Goal: Task Accomplishment & Management: Manage account settings

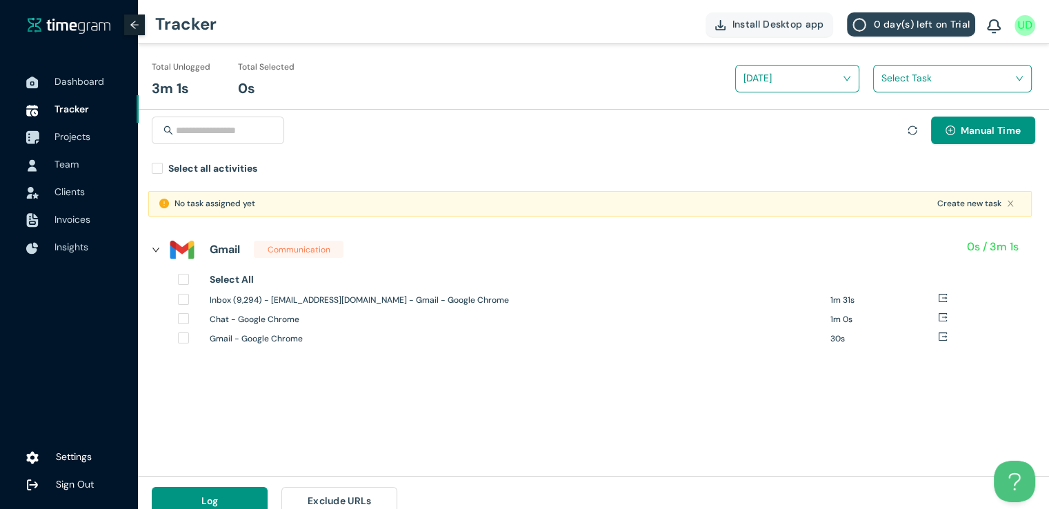
click at [74, 137] on span "Projects" at bounding box center [72, 136] width 36 height 12
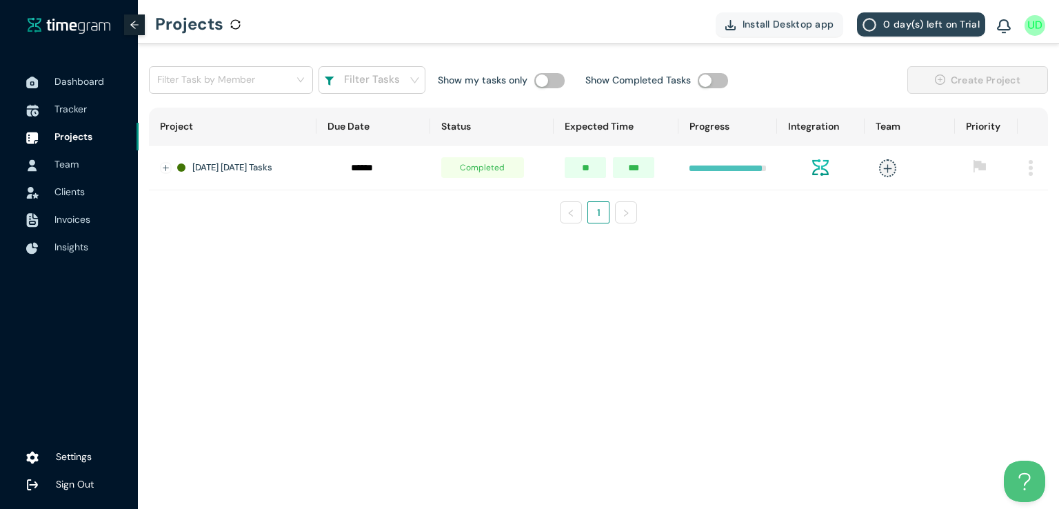
click at [1026, 169] on td at bounding box center [1033, 168] width 30 height 45
click at [1032, 169] on img at bounding box center [1031, 168] width 4 height 16
click at [999, 232] on span "Delete" at bounding box center [1013, 228] width 29 height 15
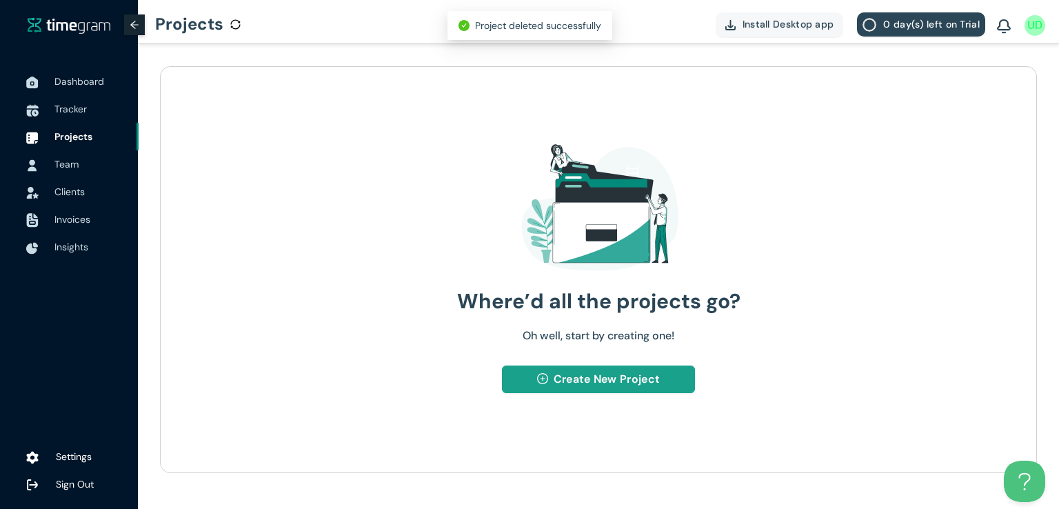
click at [585, 381] on span "Create New Project" at bounding box center [607, 378] width 106 height 17
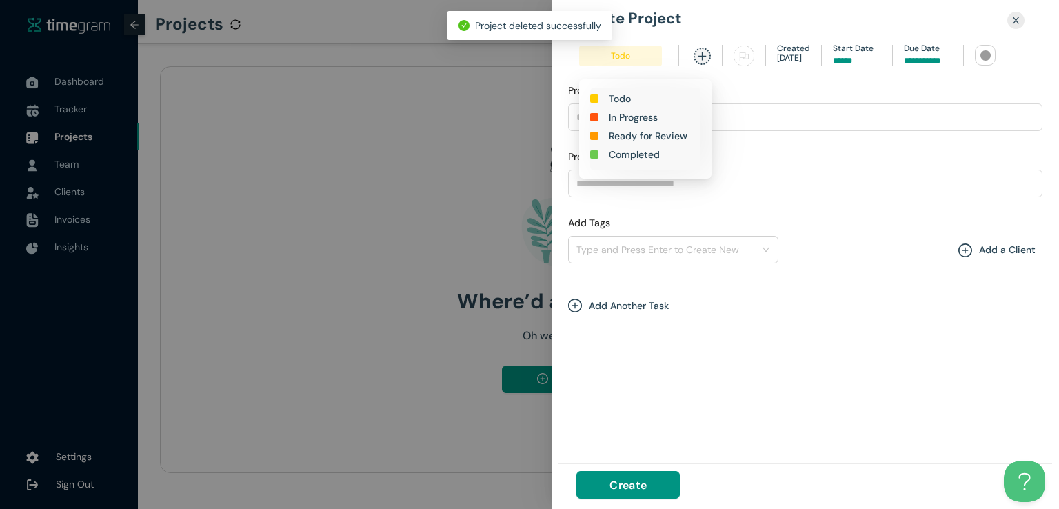
click at [623, 56] on span "Todo" at bounding box center [620, 56] width 83 height 21
click at [626, 119] on h1 "In Progress" at bounding box center [633, 117] width 49 height 15
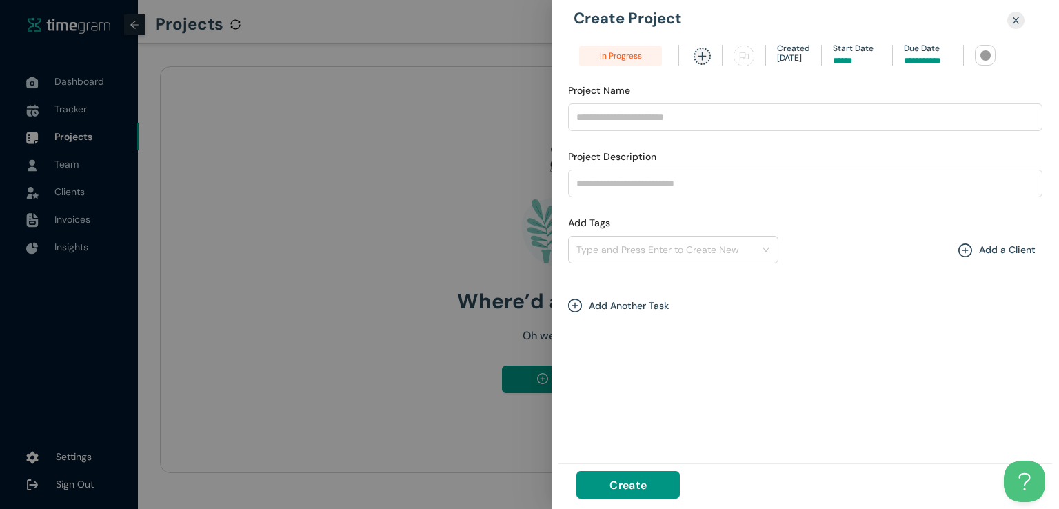
click at [927, 59] on input at bounding box center [928, 60] width 48 height 13
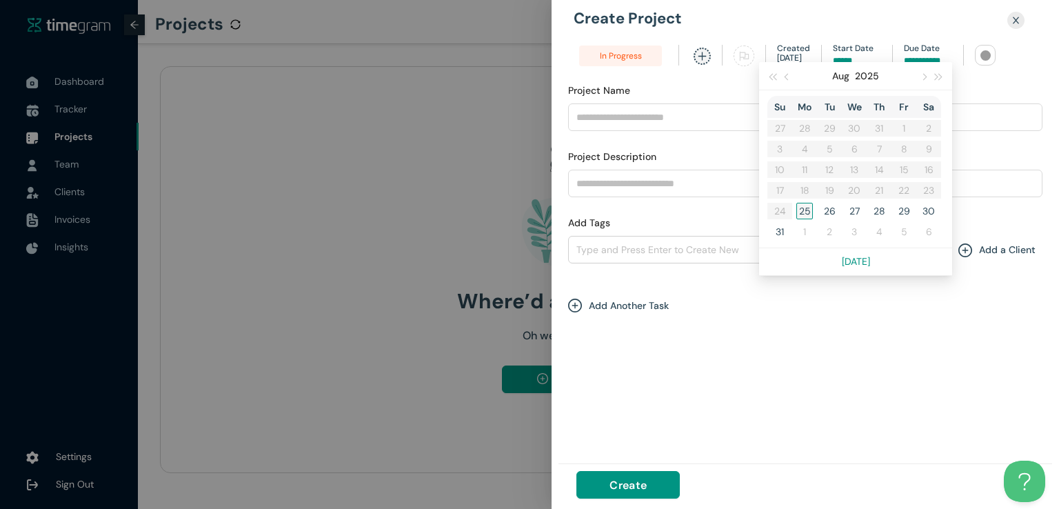
type input "******"
click at [800, 207] on div "25" at bounding box center [805, 211] width 17 height 17
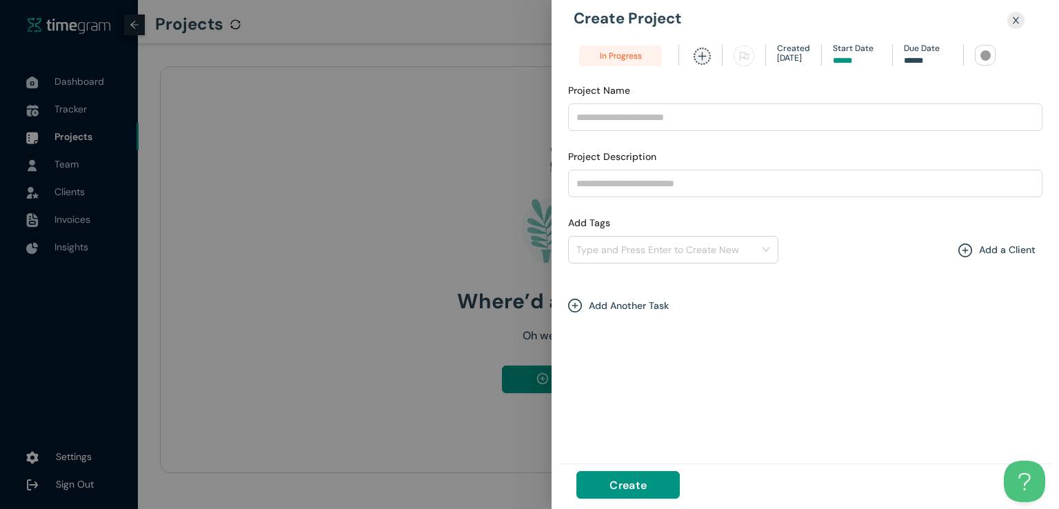
click at [981, 57] on div at bounding box center [986, 55] width 10 height 10
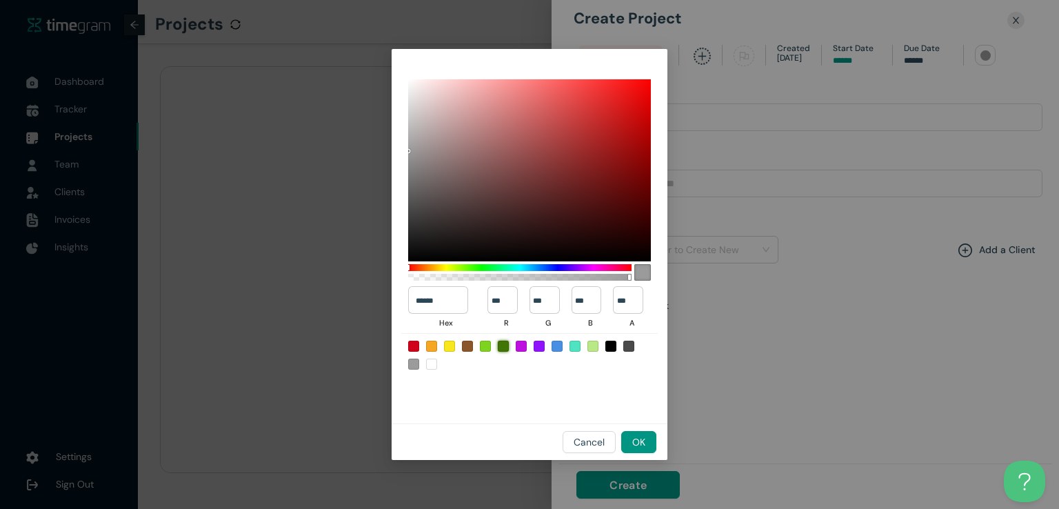
click at [502, 345] on div at bounding box center [503, 346] width 11 height 11
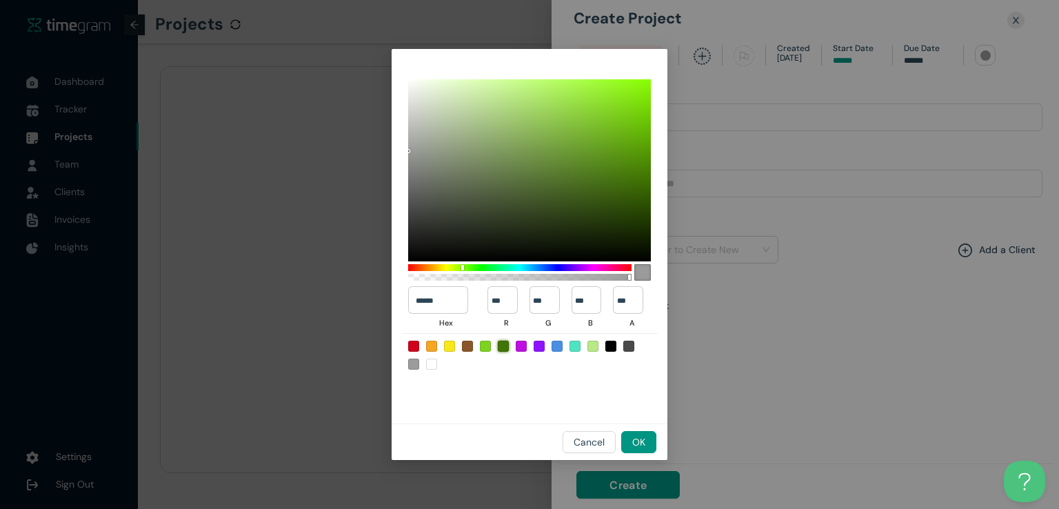
type input "******"
type input "**"
type input "***"
type input "*"
click at [646, 437] on span "OK" at bounding box center [638, 442] width 13 height 15
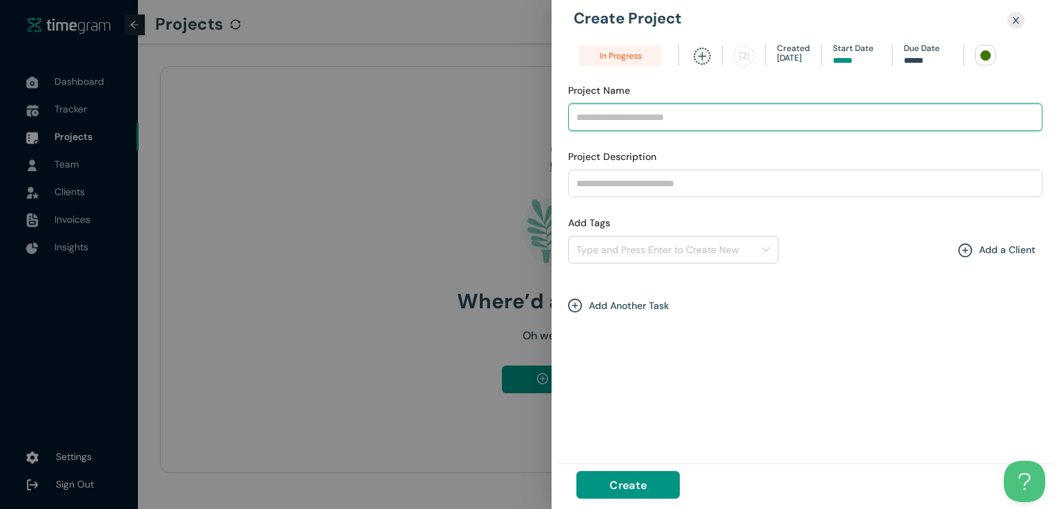
click at [619, 111] on input "Project Name" at bounding box center [805, 117] width 475 height 28
type input "**********"
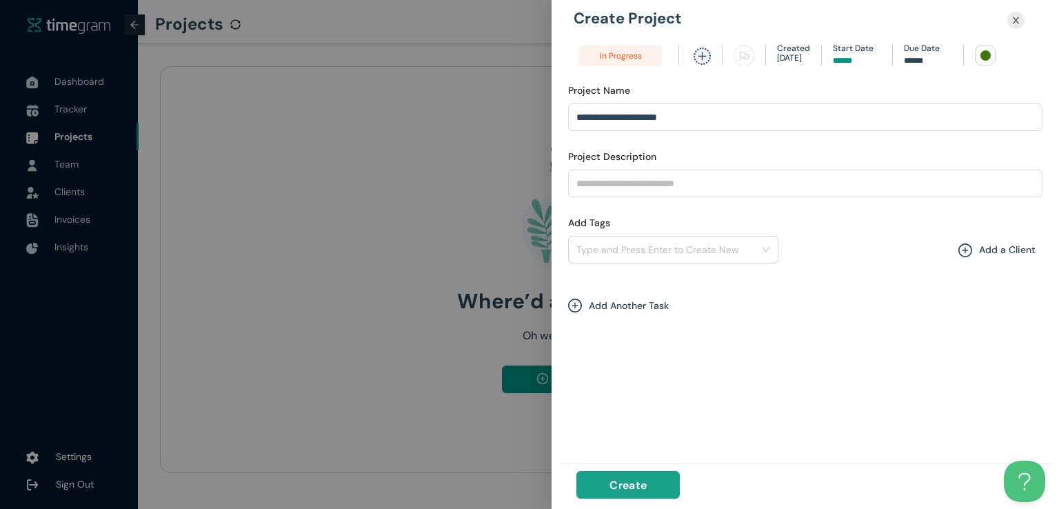
click at [630, 484] on span "Create" at bounding box center [628, 485] width 37 height 17
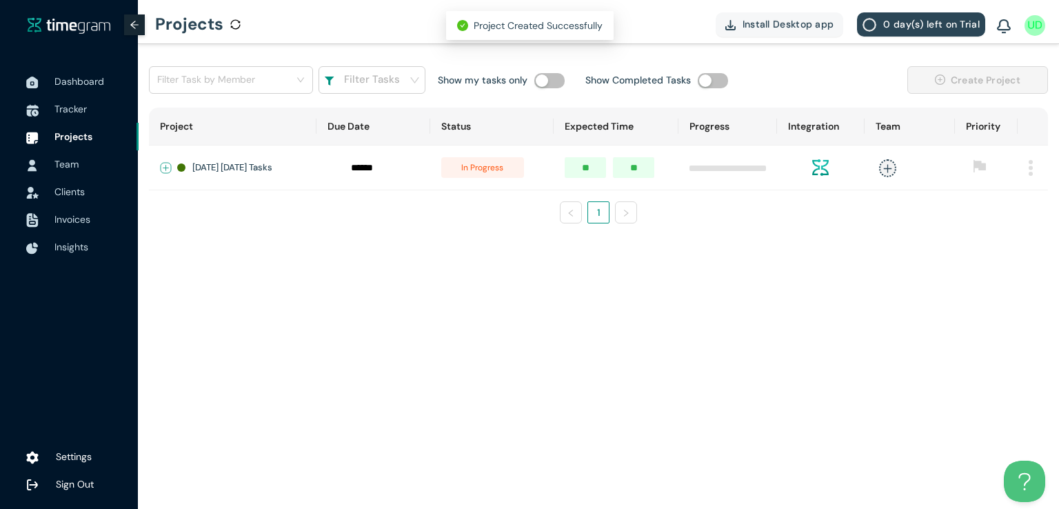
click at [161, 163] on button "Expand row" at bounding box center [166, 168] width 11 height 11
click at [224, 214] on span "+ New Task" at bounding box center [215, 208] width 39 height 11
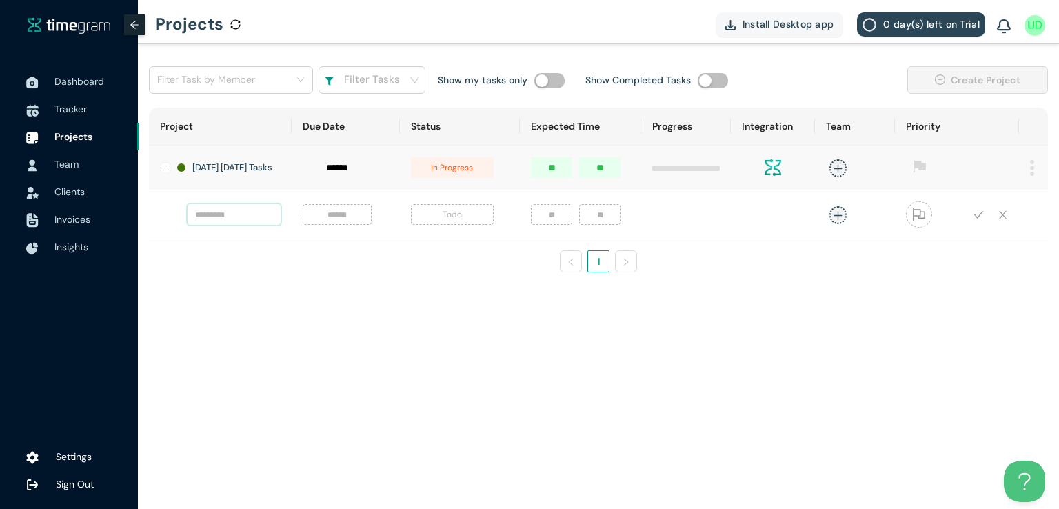
click at [237, 225] on input "text" at bounding box center [234, 214] width 93 height 21
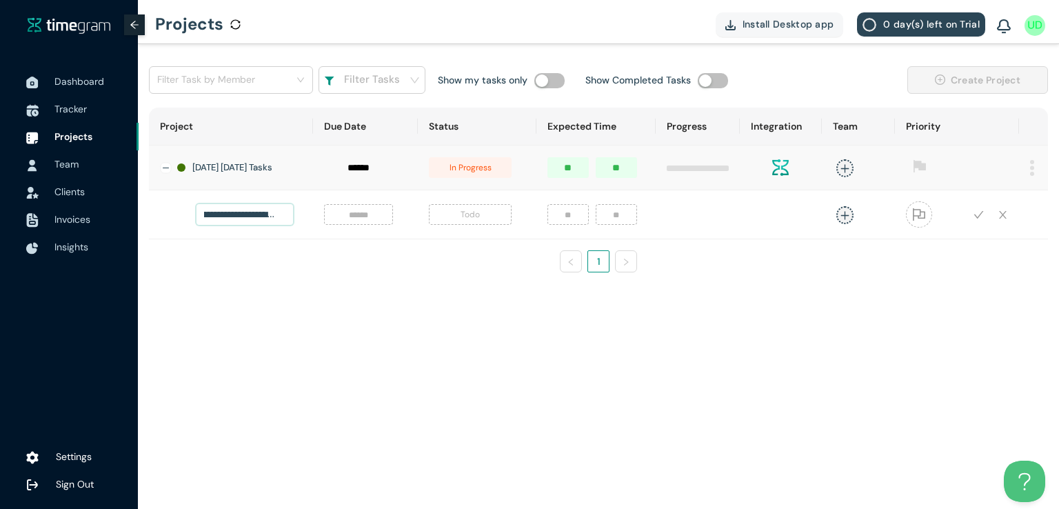
scroll to position [0, 43]
type input "**********"
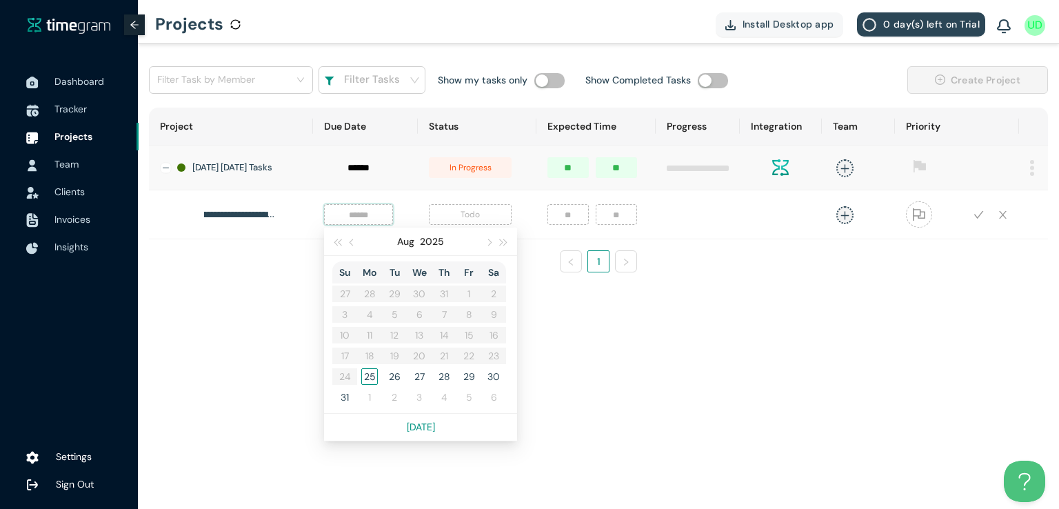
scroll to position [0, 0]
click at [362, 222] on input at bounding box center [358, 214] width 52 height 15
type input "******"
click at [361, 383] on div "25" at bounding box center [369, 376] width 17 height 17
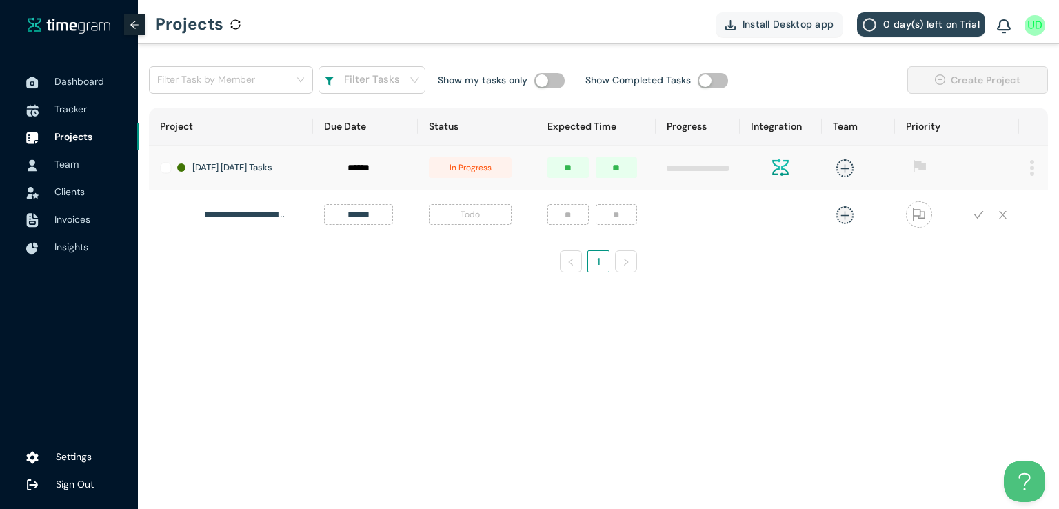
click at [465, 220] on span "Todo" at bounding box center [470, 214] width 83 height 21
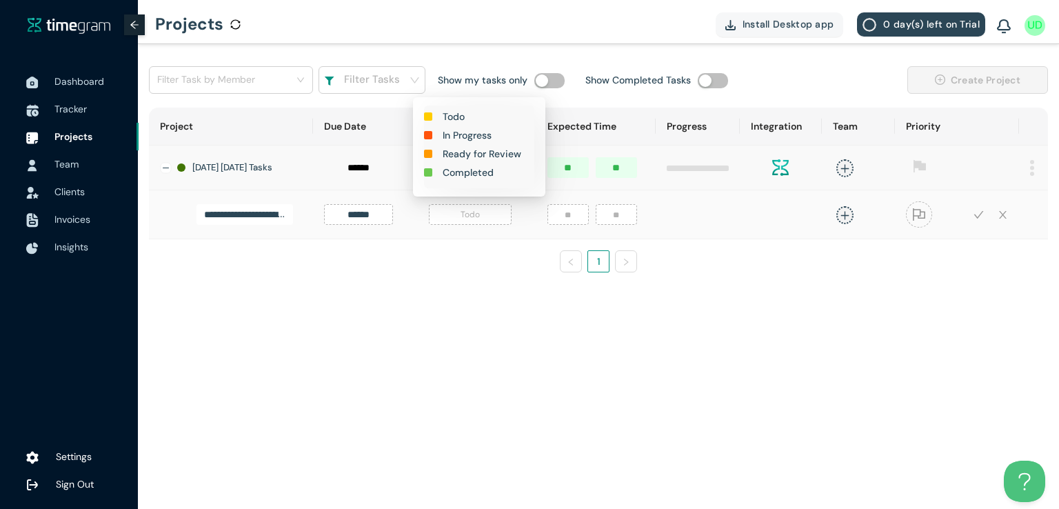
click at [471, 137] on h1 "In Progress" at bounding box center [467, 135] width 49 height 15
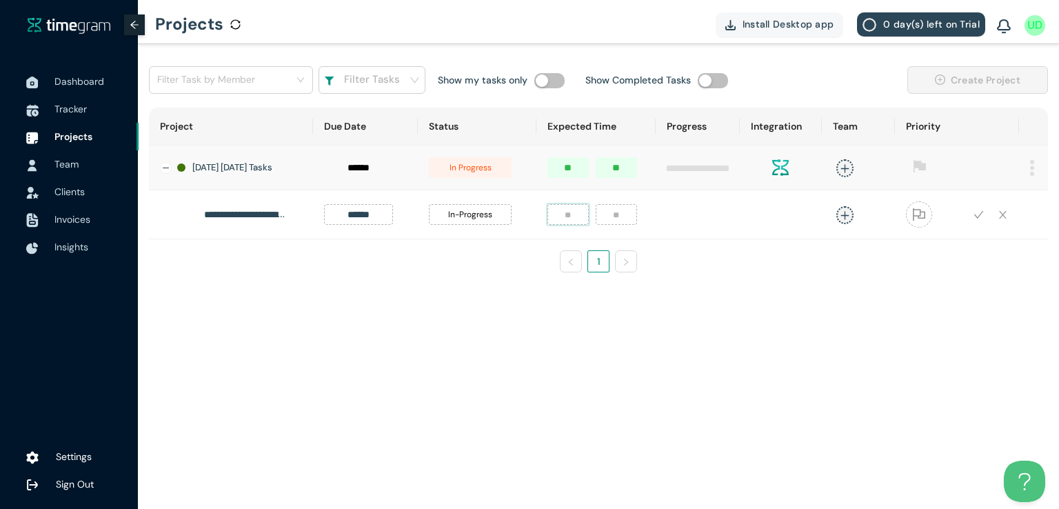
click at [555, 221] on input "number" at bounding box center [568, 214] width 41 height 21
type input "*"
type input "**"
click at [844, 219] on icon "plus" at bounding box center [845, 215] width 10 height 10
click at [726, 321] on div "Umer Dar 32h" at bounding box center [739, 313] width 194 height 22
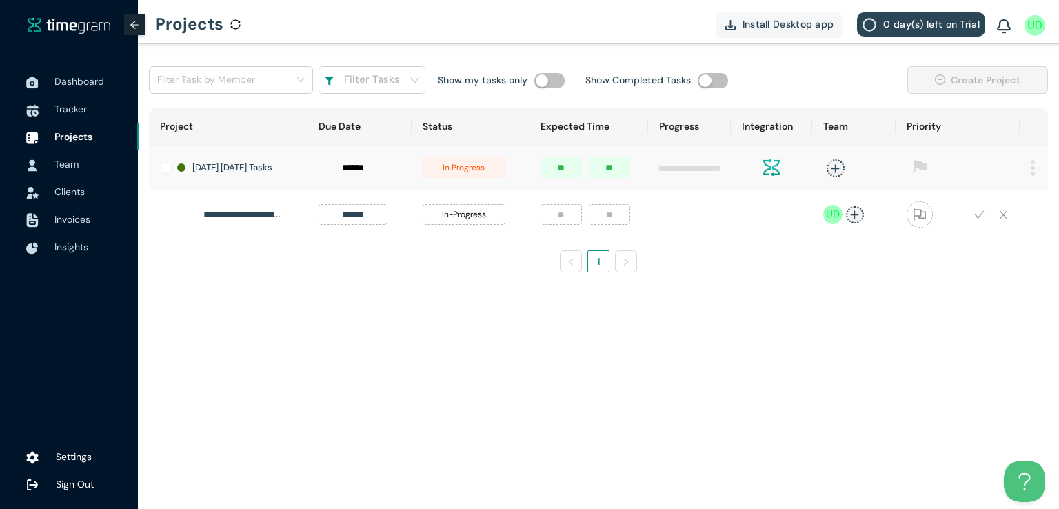
click at [905, 306] on div "**********" at bounding box center [598, 174] width 921 height 261
click at [979, 219] on icon "check" at bounding box center [980, 215] width 10 height 8
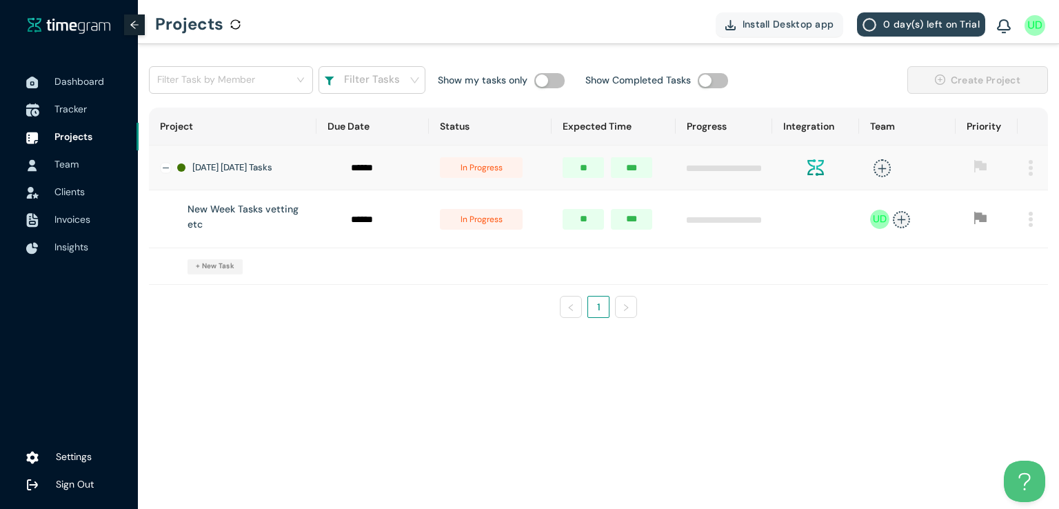
click at [68, 110] on span "Tracker" at bounding box center [70, 109] width 32 height 12
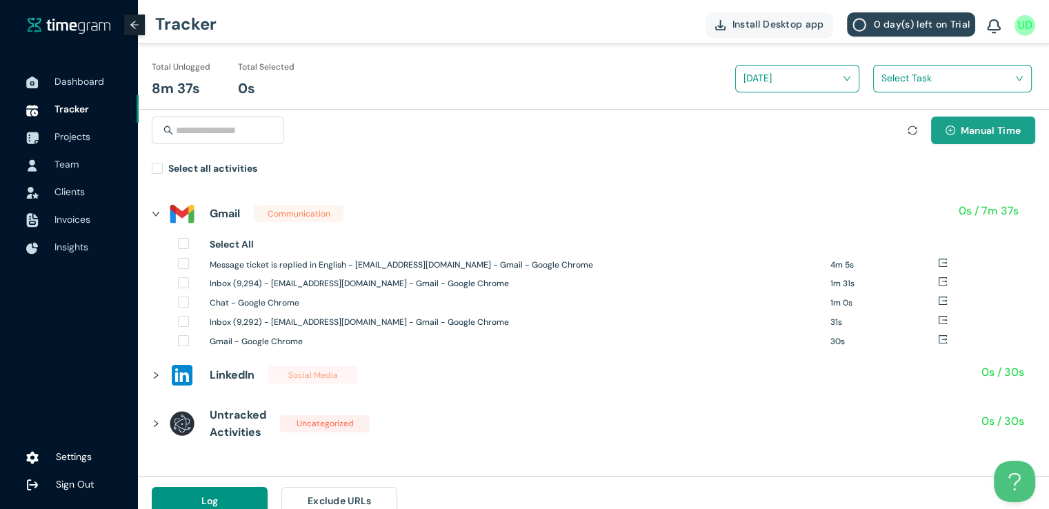
click at [944, 138] on button "Manual Time" at bounding box center [983, 131] width 104 height 28
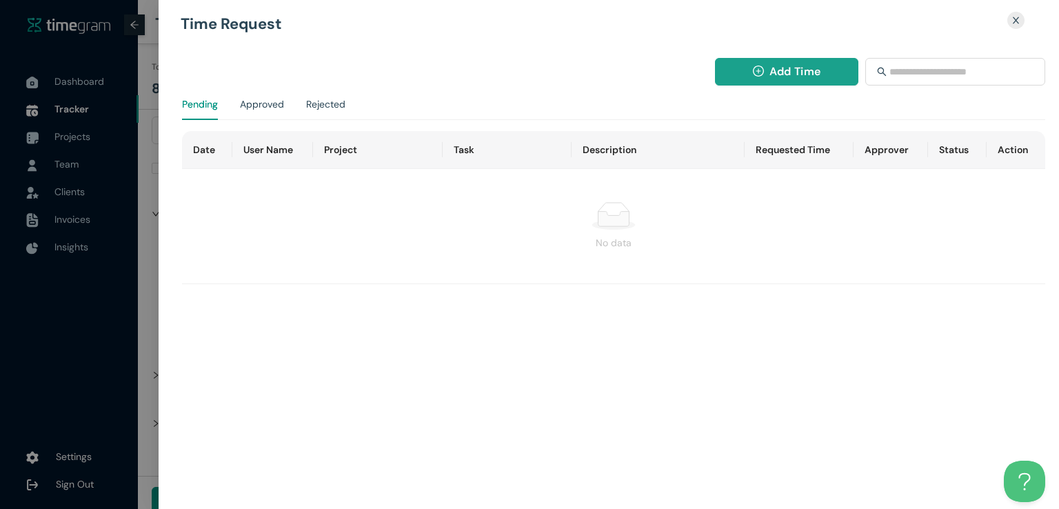
click at [792, 75] on span "Add Time" at bounding box center [795, 71] width 51 height 17
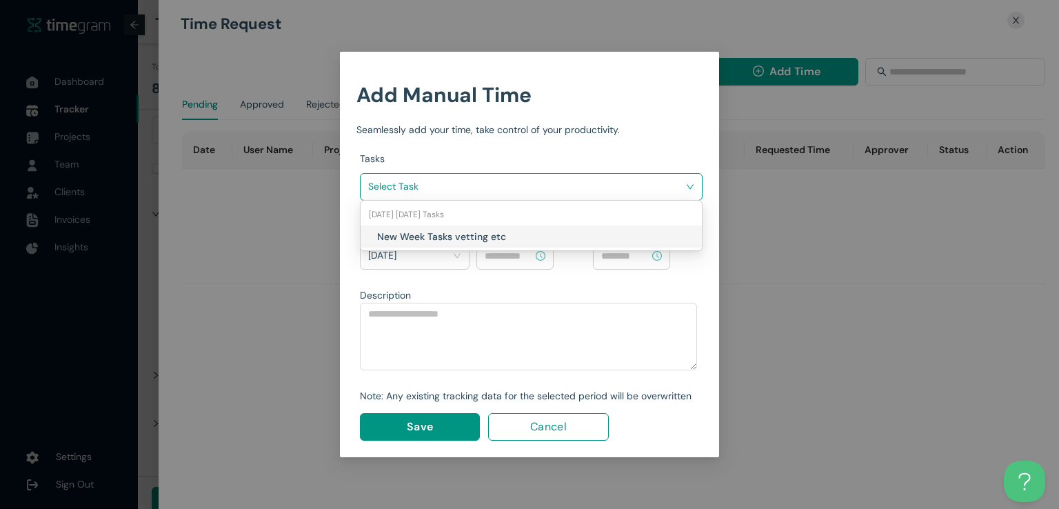
click at [548, 191] on input "search" at bounding box center [526, 186] width 317 height 21
click at [497, 235] on h1 "New Week Tasks vetting etc" at bounding box center [458, 236] width 162 height 15
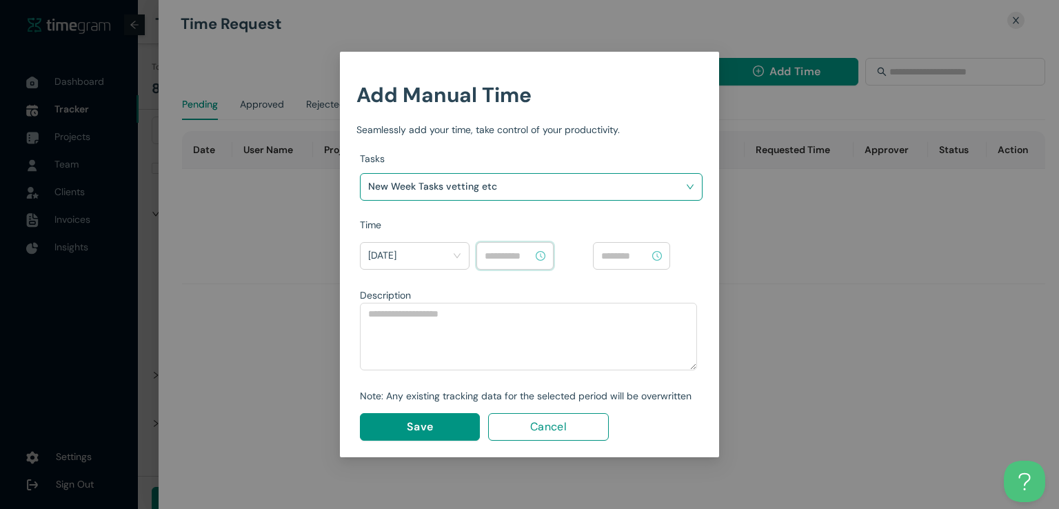
click at [506, 259] on input at bounding box center [509, 255] width 48 height 15
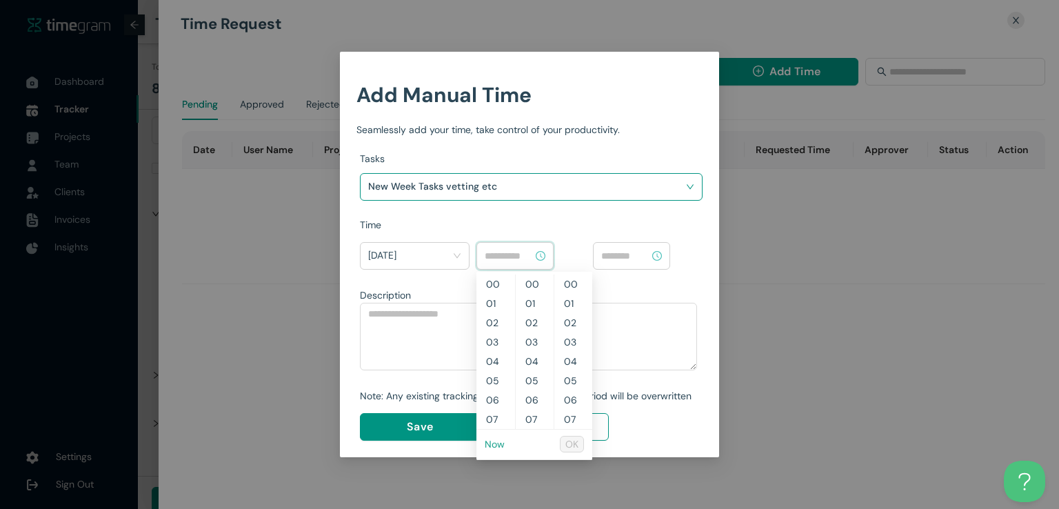
click at [497, 447] on link "Now" at bounding box center [495, 444] width 20 height 12
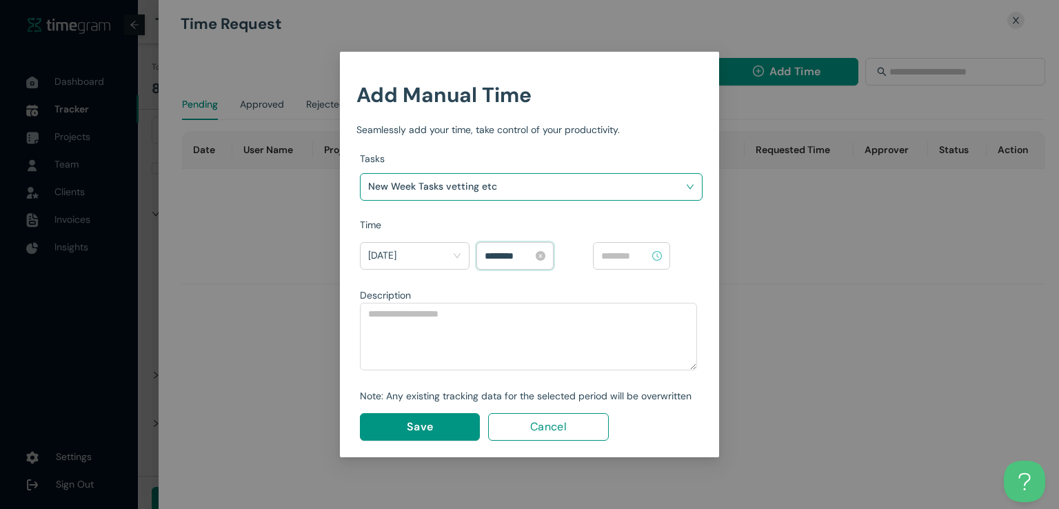
click at [493, 252] on input "********" at bounding box center [509, 255] width 48 height 15
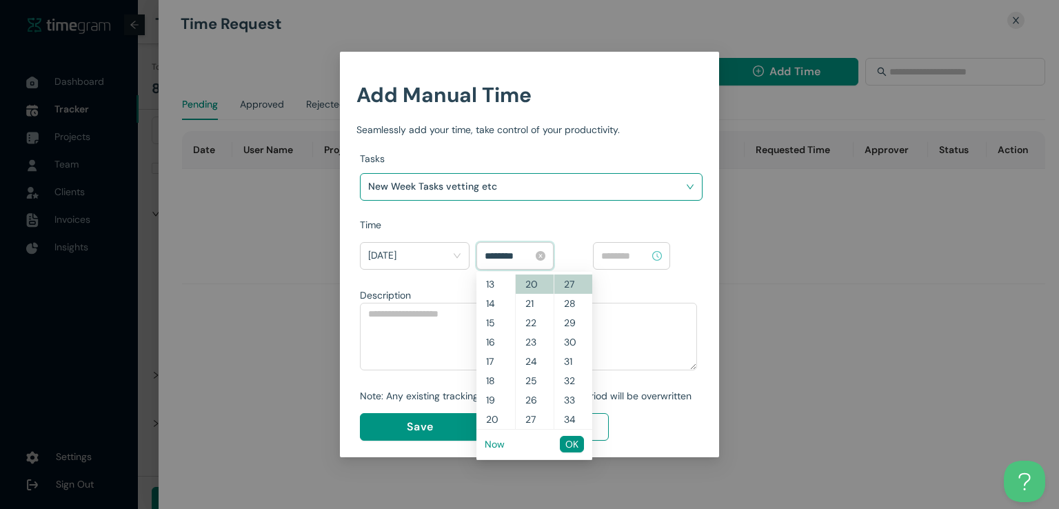
scroll to position [174, 0]
click at [509, 255] on input "********" at bounding box center [509, 255] width 48 height 15
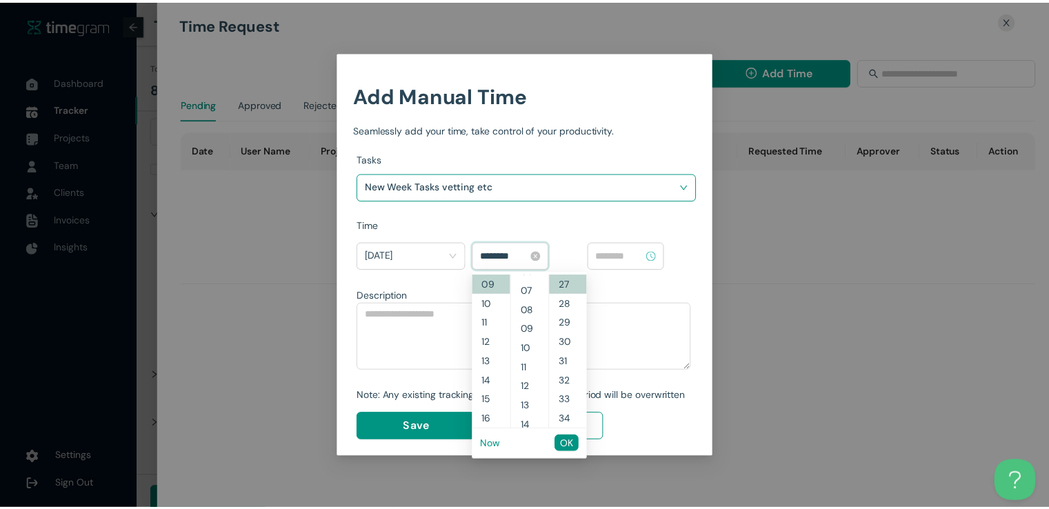
scroll to position [0, 0]
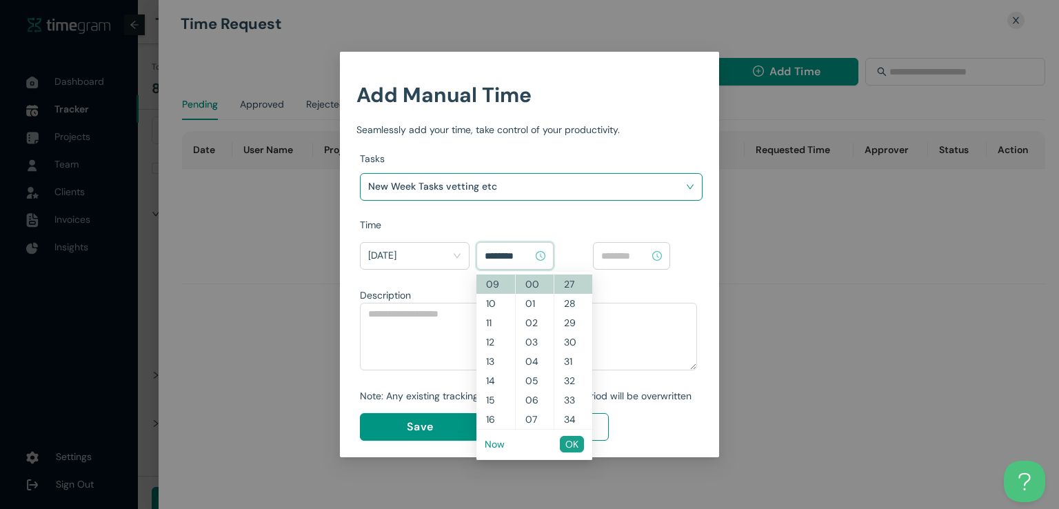
click at [577, 443] on span "OK" at bounding box center [572, 444] width 13 height 15
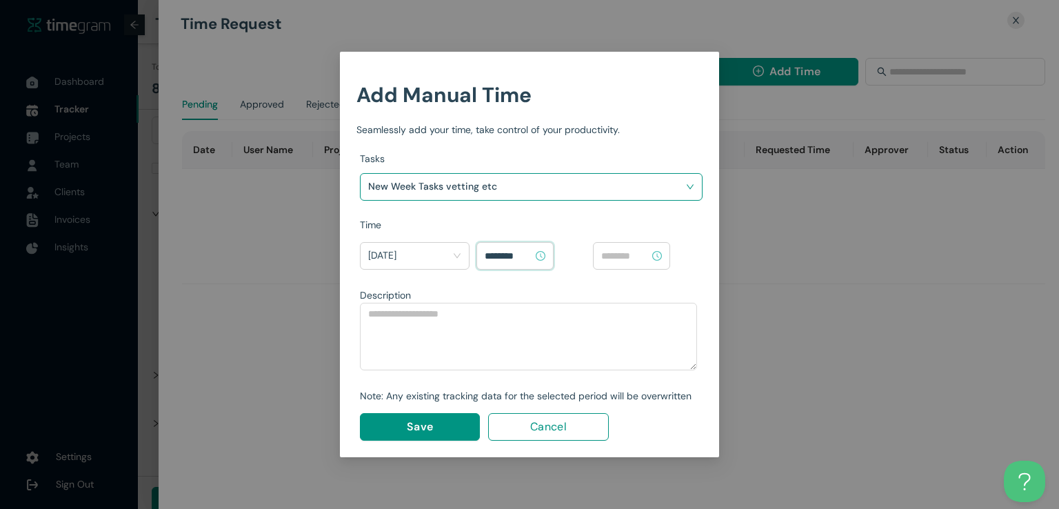
type input "********"
click at [626, 255] on input at bounding box center [625, 255] width 48 height 15
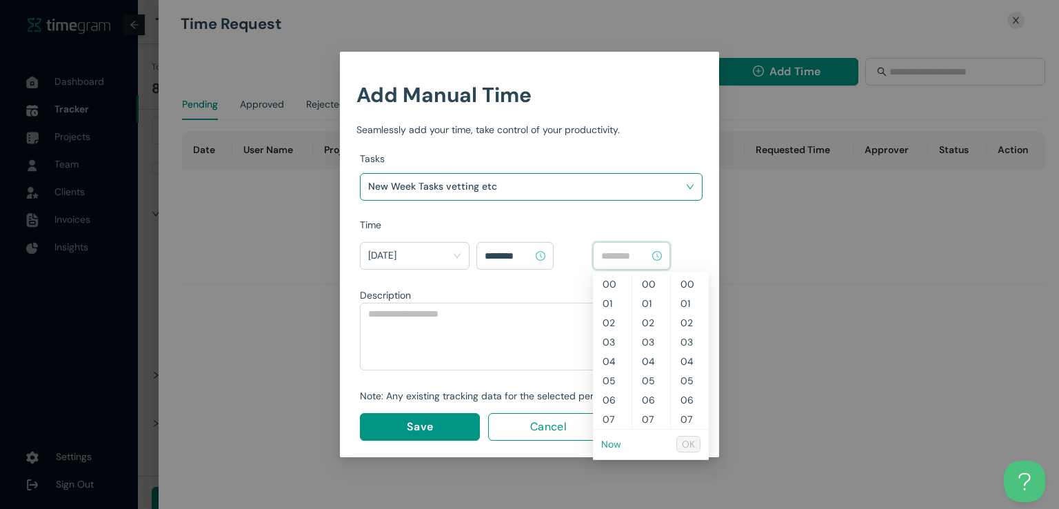
click at [611, 443] on link "Now" at bounding box center [611, 444] width 20 height 12
type input "********"
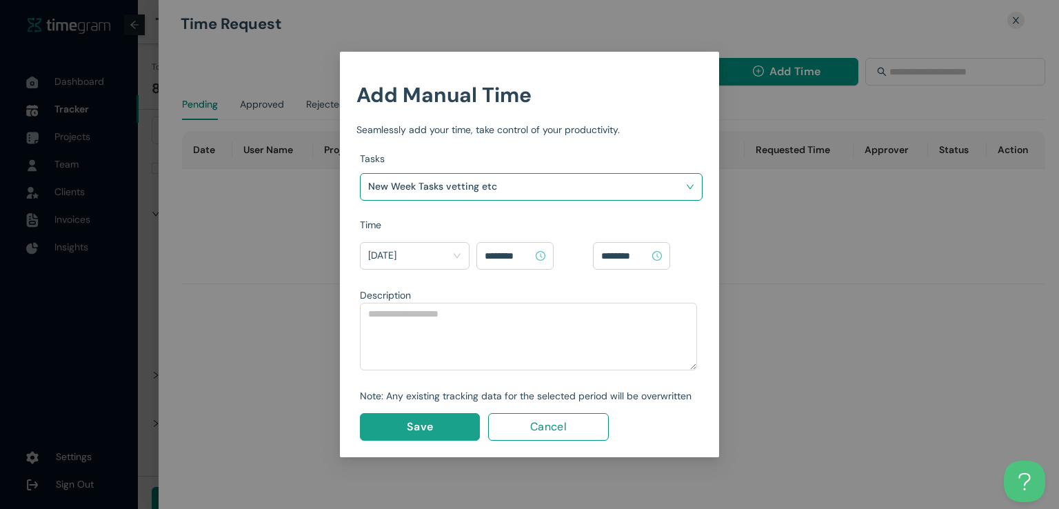
click at [460, 427] on button "Save" at bounding box center [420, 427] width 120 height 28
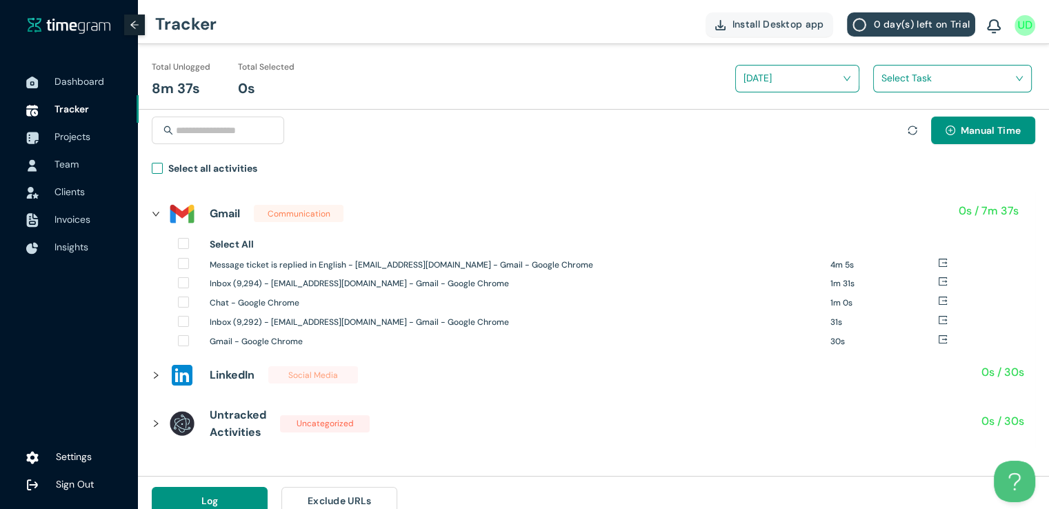
click at [164, 174] on span "Select all activities" at bounding box center [213, 171] width 100 height 20
click at [888, 91] on div "Select Task" at bounding box center [952, 79] width 159 height 28
click at [893, 86] on input "search" at bounding box center [947, 78] width 132 height 21
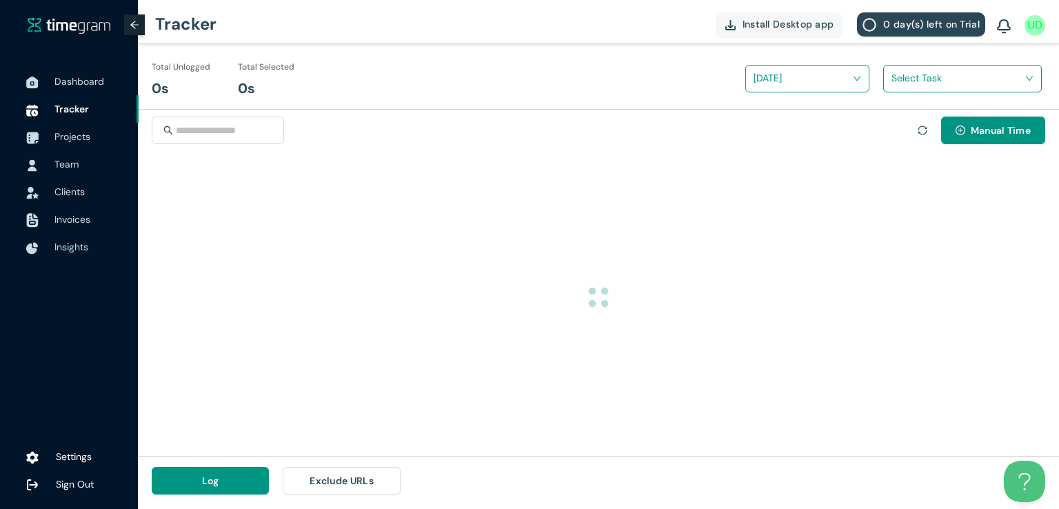
click at [888, 126] on div "Manual Time" at bounding box center [599, 139] width 894 height 44
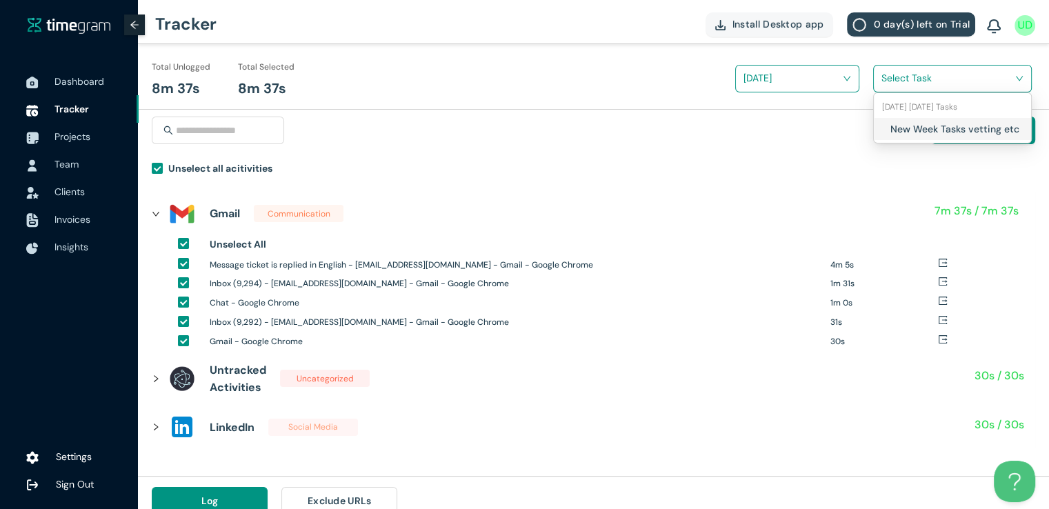
click at [886, 70] on input "search" at bounding box center [947, 78] width 132 height 21
click at [884, 128] on div "New Week Tasks vetting etc" at bounding box center [952, 129] width 157 height 22
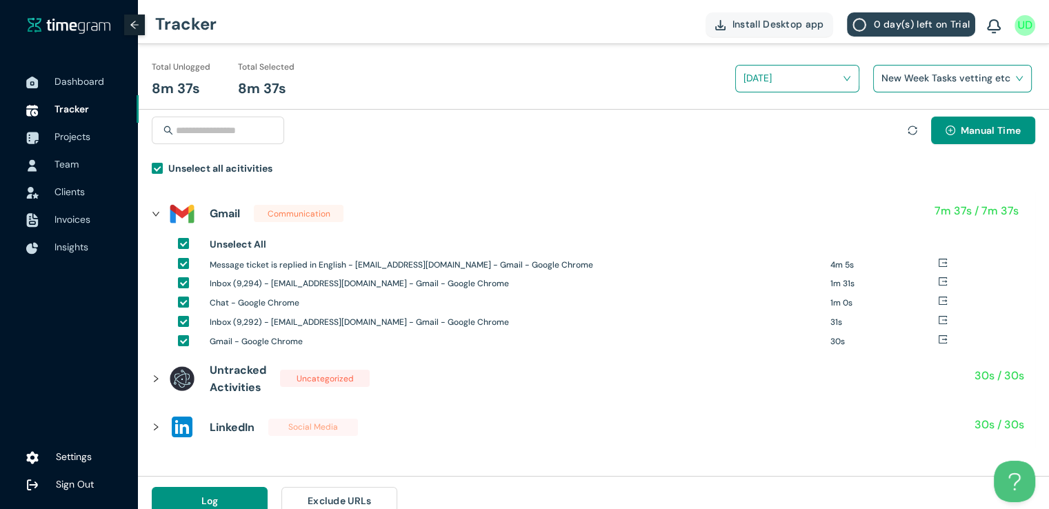
scroll to position [16, 0]
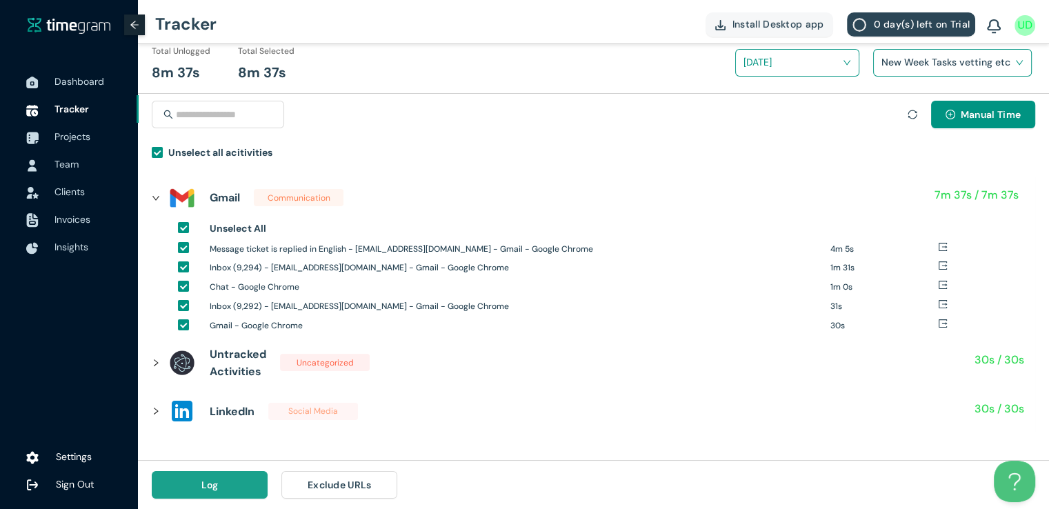
click at [226, 481] on button "Log" at bounding box center [210, 485] width 116 height 28
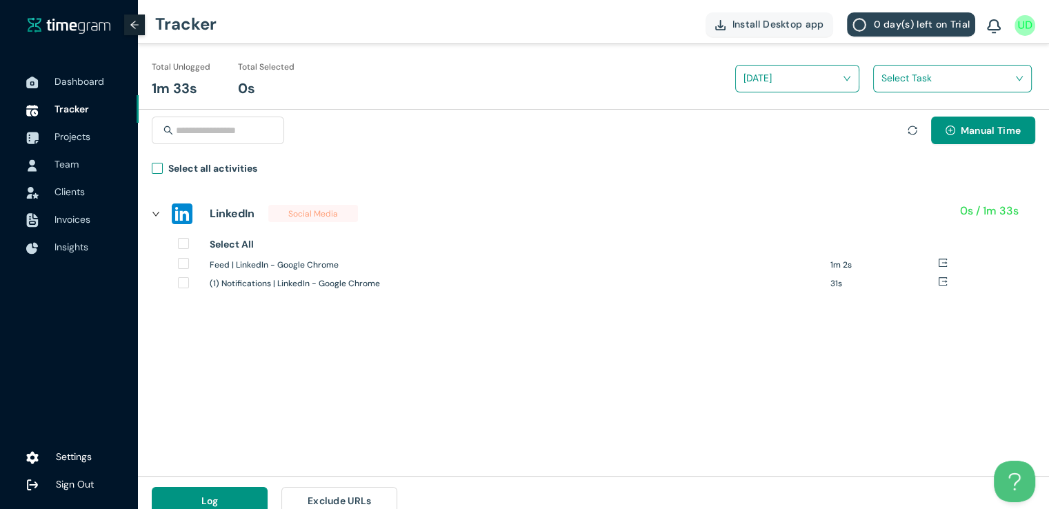
click at [163, 169] on span "Select all activities" at bounding box center [213, 171] width 100 height 20
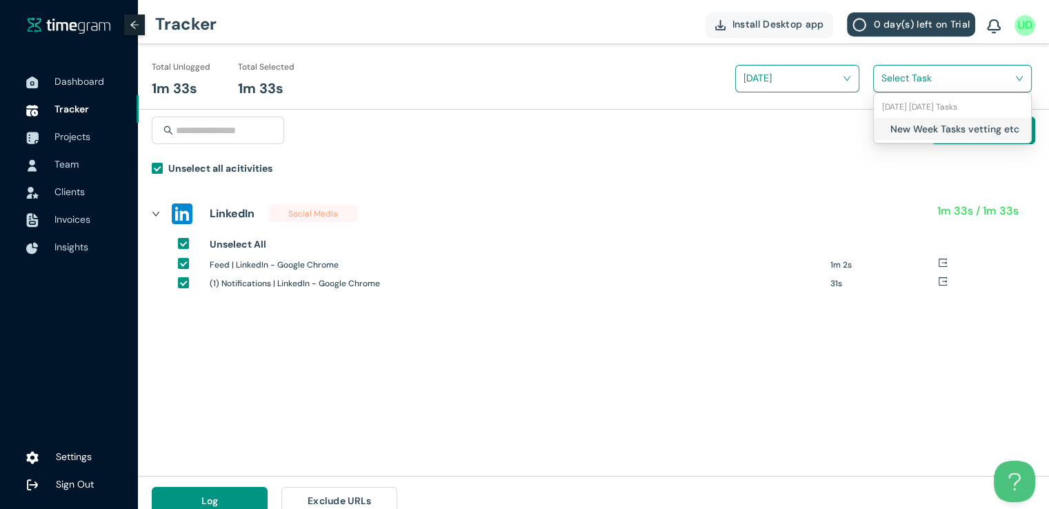
click at [890, 77] on input "search" at bounding box center [947, 78] width 132 height 21
click at [886, 118] on div "New Week Tasks vetting etc" at bounding box center [952, 129] width 157 height 22
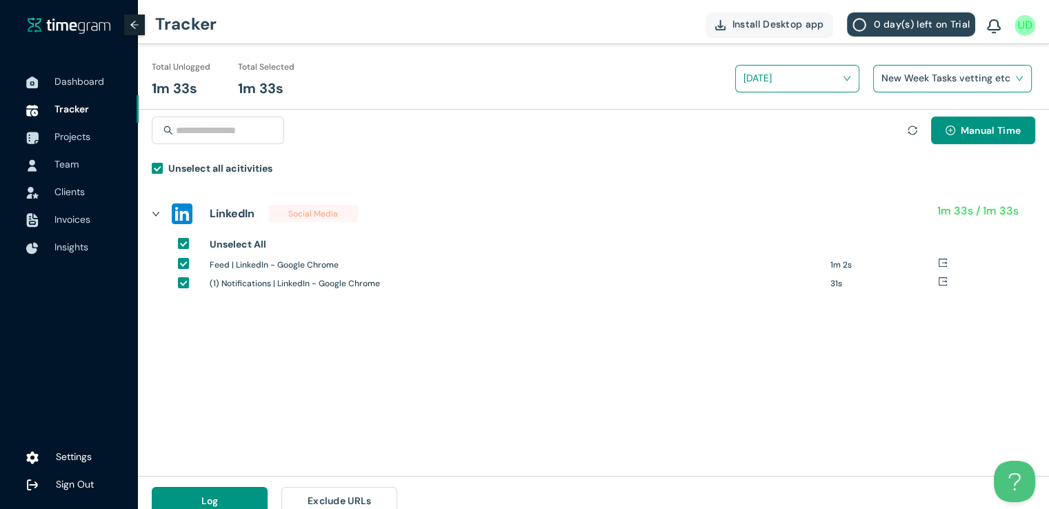
scroll to position [16, 0]
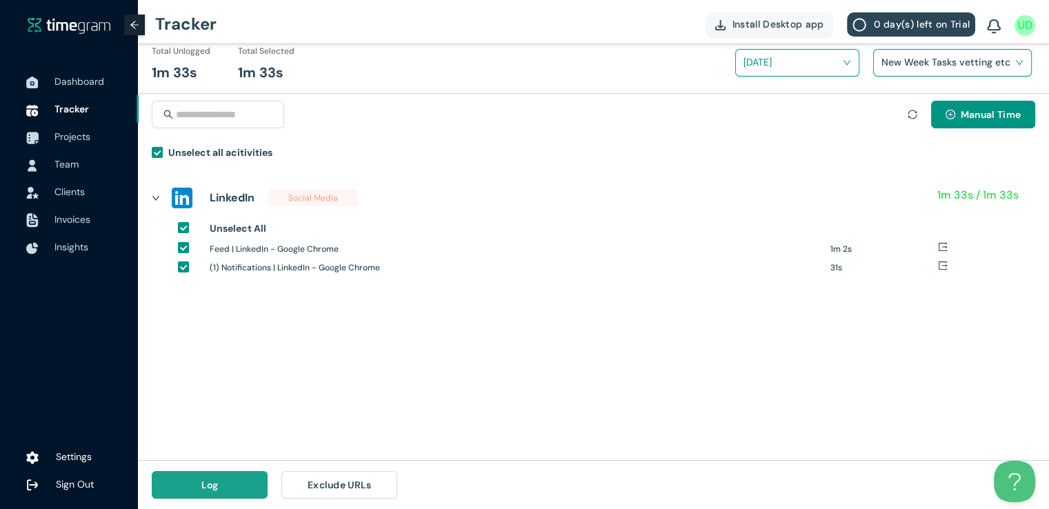
click at [173, 479] on button "Log" at bounding box center [210, 485] width 116 height 28
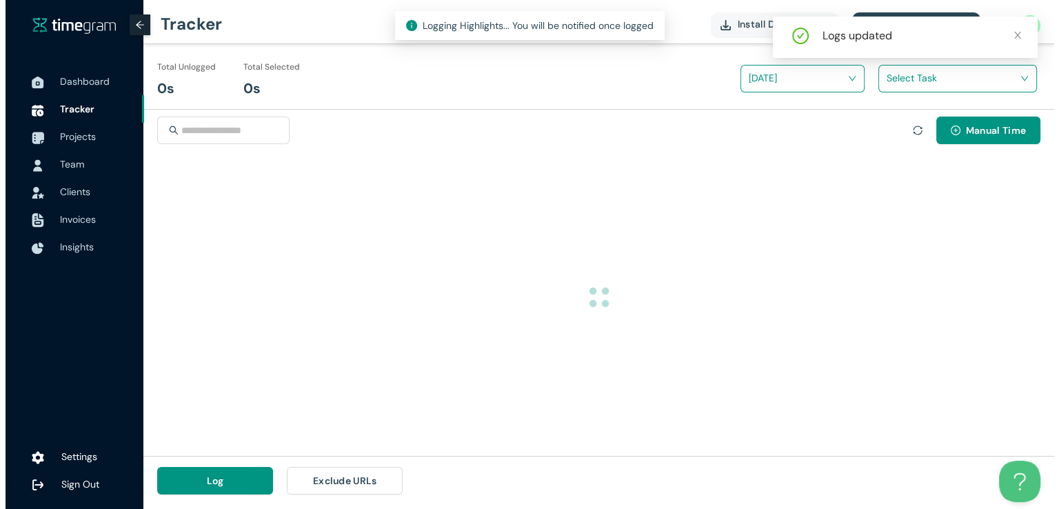
scroll to position [0, 0]
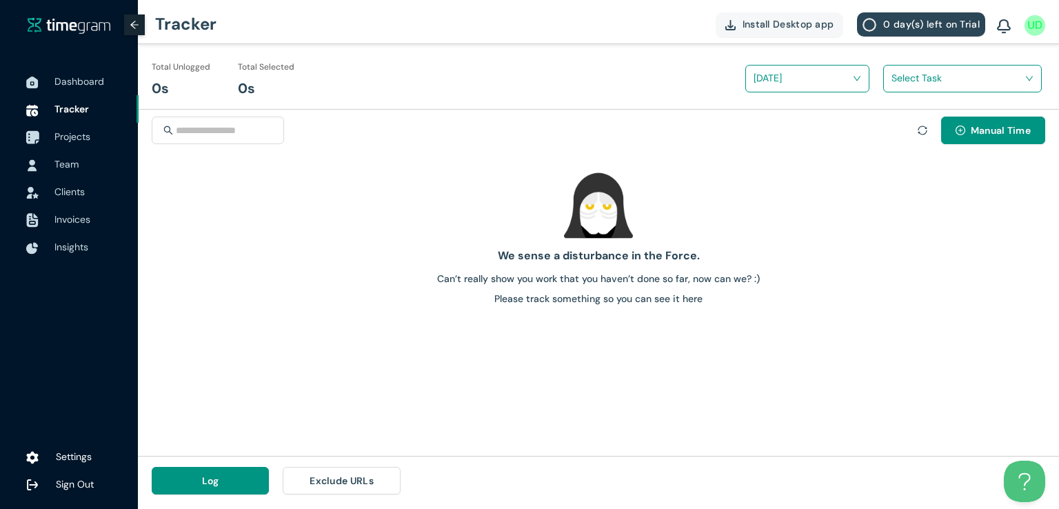
click at [81, 136] on span "Projects" at bounding box center [72, 136] width 36 height 12
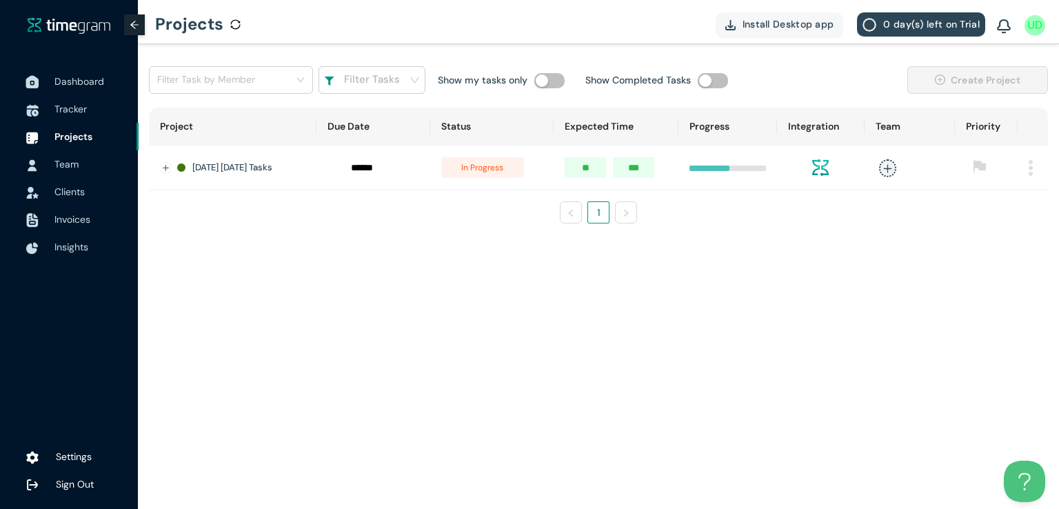
click at [72, 82] on span "Dashboard" at bounding box center [79, 81] width 50 height 12
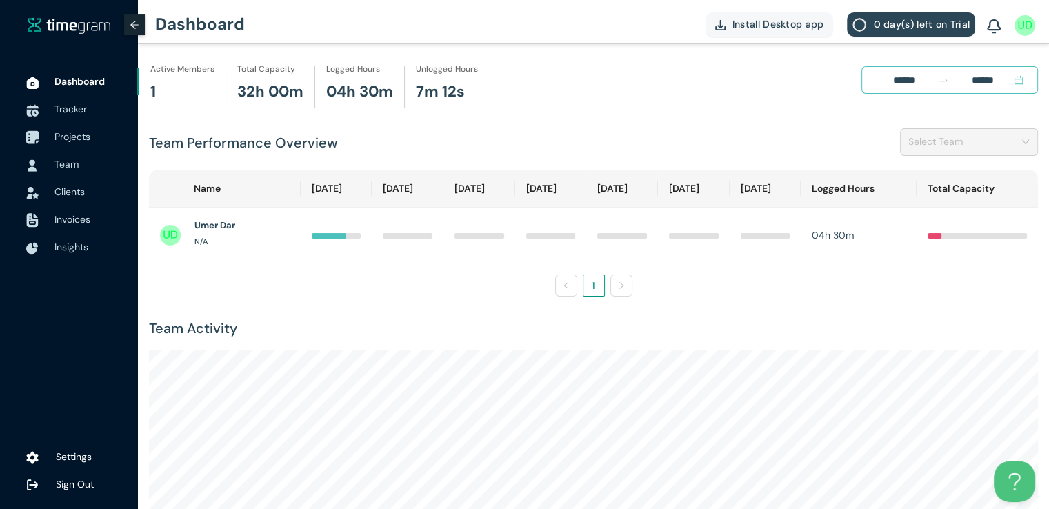
click at [74, 136] on span "Projects" at bounding box center [72, 136] width 36 height 12
